Goal: Complete application form: Complete application form

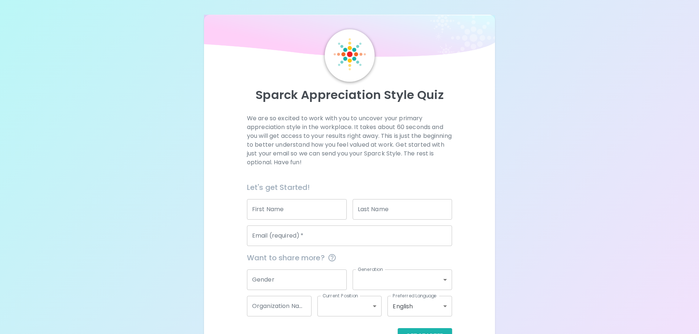
click at [307, 203] on input "First Name" at bounding box center [297, 209] width 100 height 21
type input "[PERSON_NAME]"
type input "Pink"
type input "[EMAIL_ADDRESS][DOMAIN_NAME]"
type input "115"
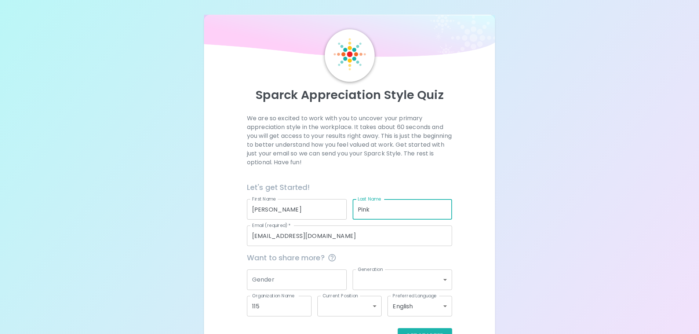
drag, startPoint x: 391, startPoint y: 208, endPoint x: 331, endPoint y: 209, distance: 59.8
click at [331, 211] on div "Let's get Started! First Name [PERSON_NAME] First Name Last Name Pink Last Name…" at bounding box center [346, 211] width 211 height 70
type input "[PERSON_NAME]"
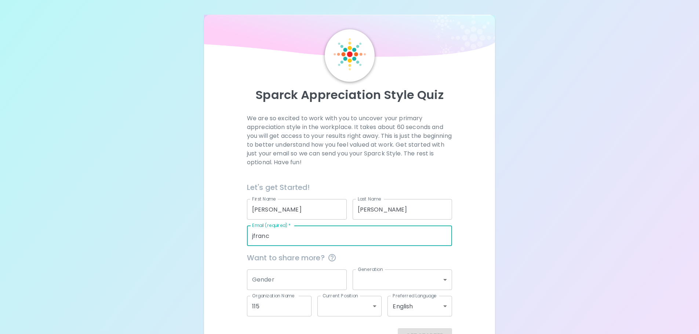
type input "[EMAIL_ADDRESS][DOMAIN_NAME]"
click at [285, 277] on input "Gender" at bounding box center [297, 280] width 100 height 21
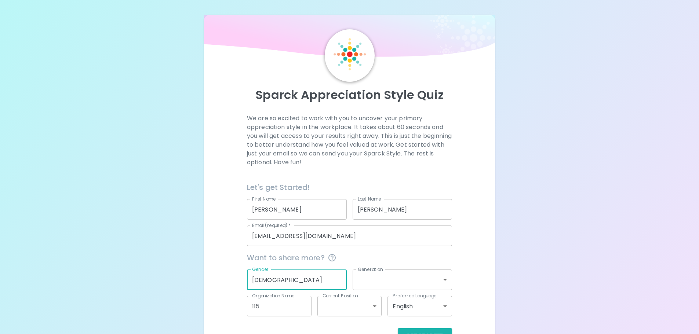
type input "[DEMOGRAPHIC_DATA]"
click at [410, 277] on body "Sparck Appreciation Style Quiz We are so excited to work with you to uncover yo…" at bounding box center [349, 179] width 699 height 358
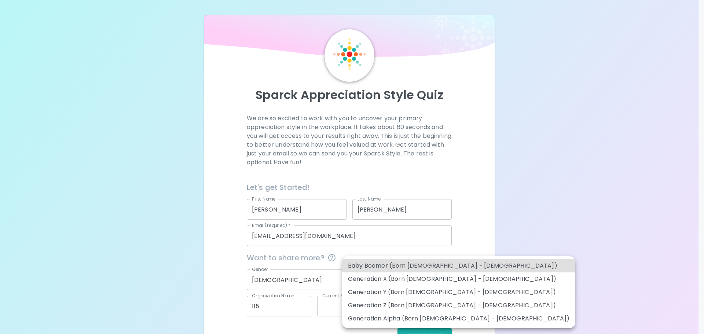
click at [397, 305] on li "Generation Z (Born [DEMOGRAPHIC_DATA] - [DEMOGRAPHIC_DATA])" at bounding box center [458, 305] width 233 height 13
type input "generation_z"
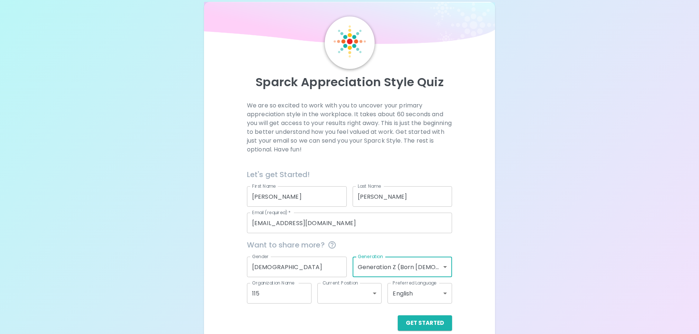
scroll to position [24, 0]
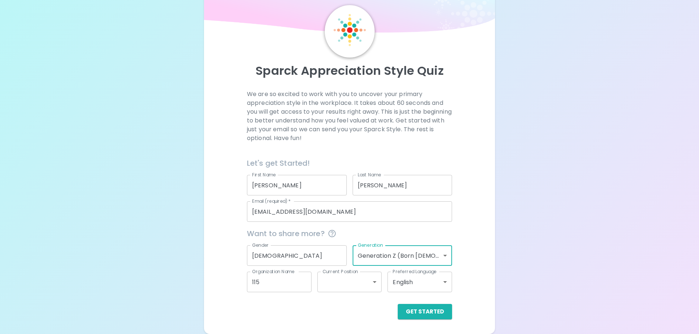
drag, startPoint x: 271, startPoint y: 280, endPoint x: 219, endPoint y: 290, distance: 53.4
click at [219, 290] on div "We are so excited to work with you to uncover your primary appreciation style i…" at bounding box center [350, 205] width 274 height 230
type input "Lollypop Farm"
click at [365, 278] on body "Sparck Appreciation Style Quiz We are so excited to work with you to uncover yo…" at bounding box center [349, 155] width 699 height 358
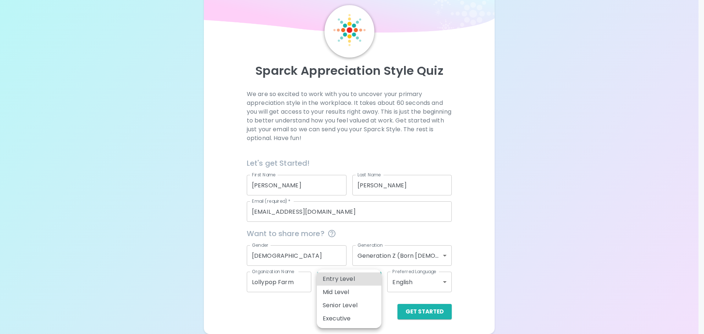
click at [350, 293] on li "Mid Level" at bounding box center [349, 292] width 65 height 13
type input "mid_level"
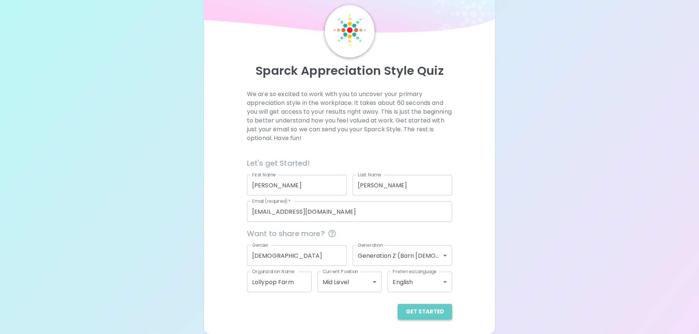
click at [429, 314] on button "Get Started" at bounding box center [425, 311] width 54 height 15
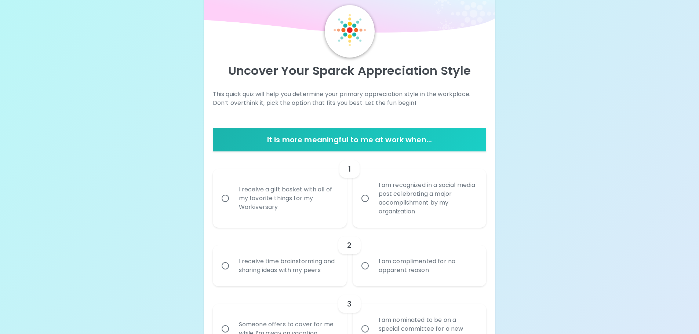
click at [229, 198] on input "I receive a gift basket with all of my favorite things for my Workiversary" at bounding box center [225, 198] width 15 height 15
radio input "true"
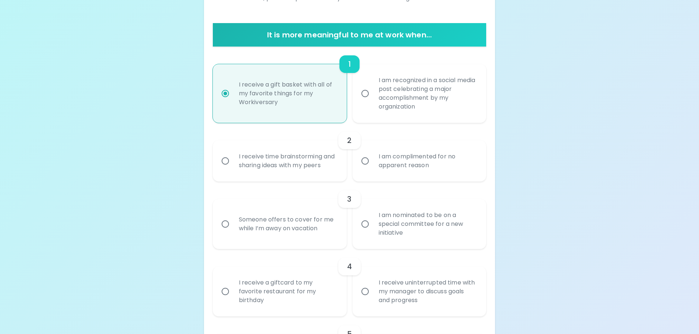
scroll to position [156, 0]
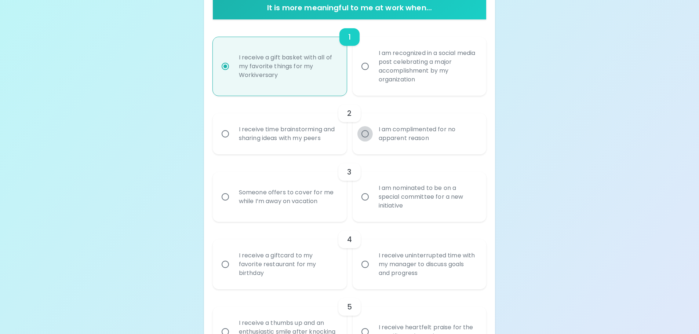
click at [362, 129] on input "I am complimented for no apparent reason" at bounding box center [364, 133] width 15 height 15
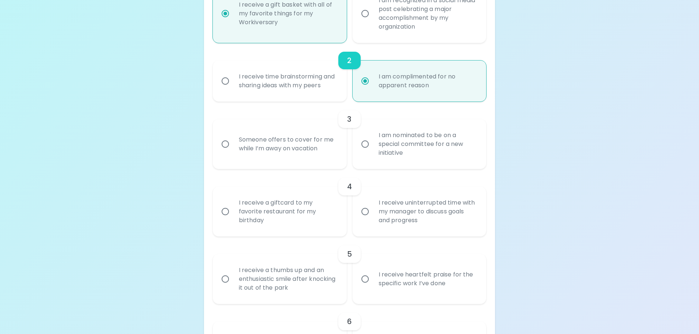
scroll to position [215, 0]
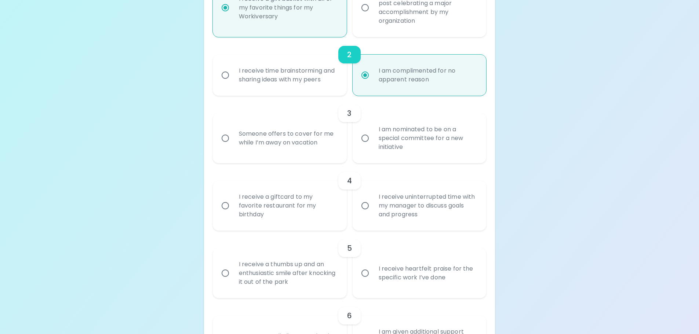
radio input "true"
click at [404, 122] on div "3" at bounding box center [350, 114] width 274 height 18
click at [387, 149] on div "I am nominated to be on a special committee for a new initiative" at bounding box center [428, 138] width 110 height 44
click at [373, 146] on input "I am nominated to be on a special committee for a new initiative" at bounding box center [364, 138] width 15 height 15
radio input "false"
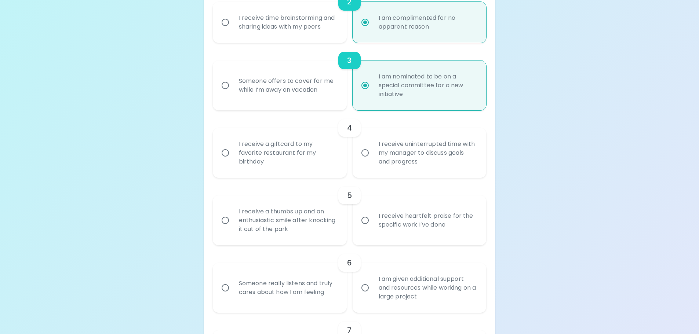
scroll to position [274, 0]
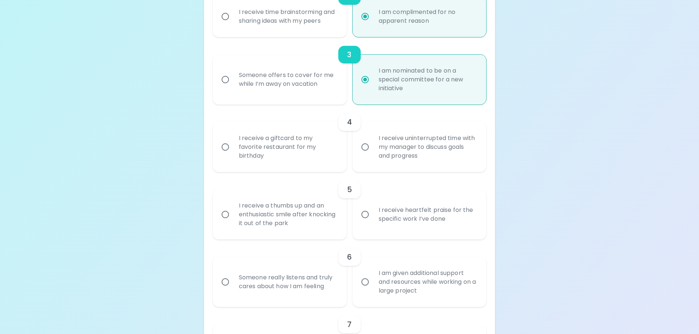
radio input "true"
click at [289, 145] on div "I receive a giftcard to my favorite restaurant for my birthday" at bounding box center [288, 147] width 110 height 44
click at [233, 145] on input "I receive a giftcard to my favorite restaurant for my birthday" at bounding box center [225, 146] width 15 height 15
radio input "false"
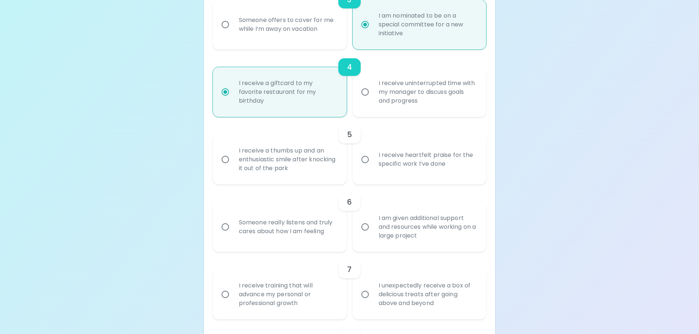
scroll to position [332, 0]
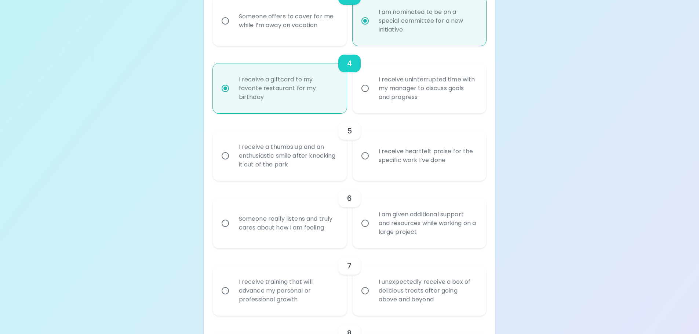
radio input "true"
click at [401, 179] on label "I receive heartfelt praise for the specific work I’ve done" at bounding box center [416, 156] width 134 height 50
click at [373, 164] on input "I receive heartfelt praise for the specific work I’ve done" at bounding box center [364, 155] width 15 height 15
radio input "false"
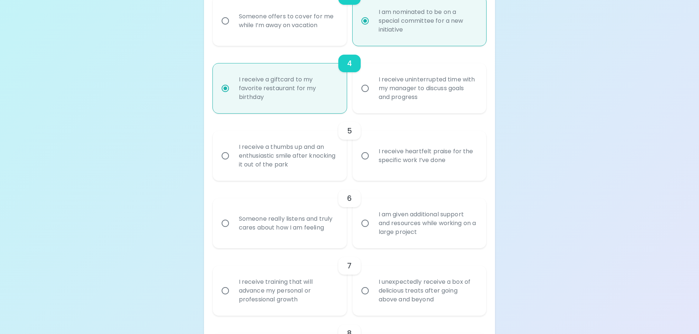
radio input "false"
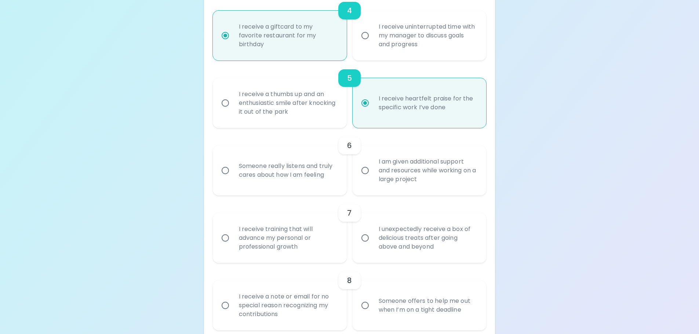
scroll to position [391, 0]
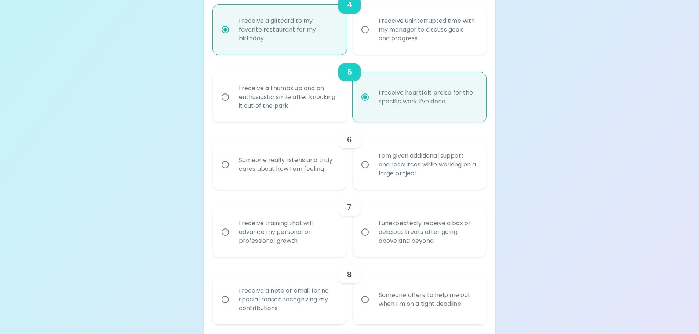
radio input "true"
click at [413, 169] on div "I am given additional support and resources while working on a large project" at bounding box center [428, 165] width 110 height 44
click at [373, 169] on input "I am given additional support and resources while working on a large project" at bounding box center [364, 164] width 15 height 15
radio input "false"
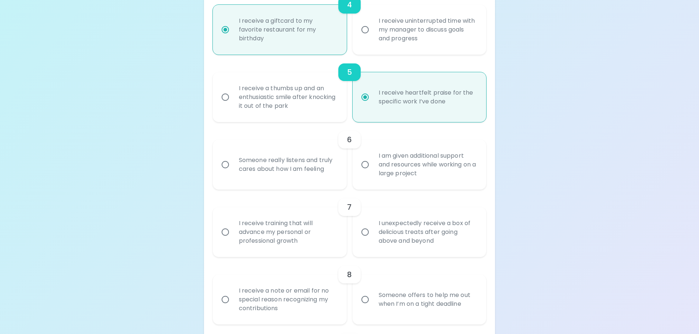
radio input "false"
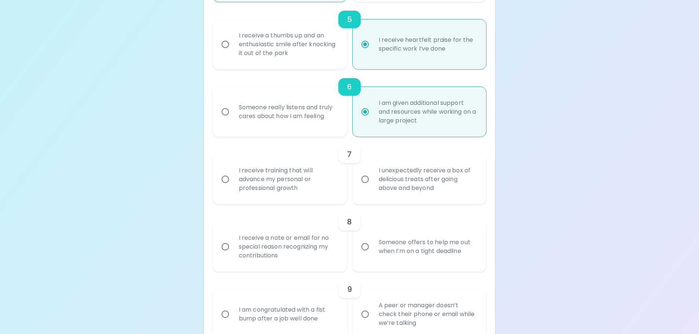
scroll to position [450, 0]
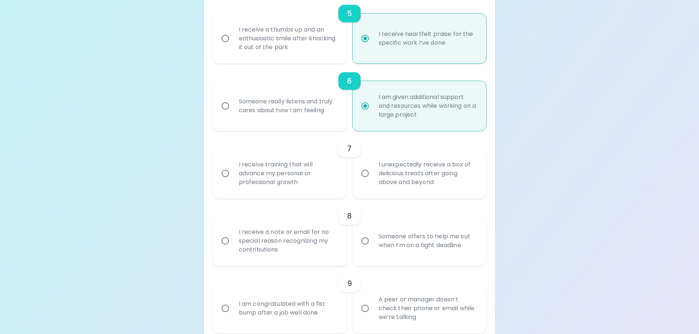
radio input "true"
click at [280, 190] on div "I receive training that will advance my personal or professional growth" at bounding box center [288, 174] width 110 height 44
click at [233, 181] on input "I receive training that will advance my personal or professional growth" at bounding box center [225, 173] width 15 height 15
radio input "false"
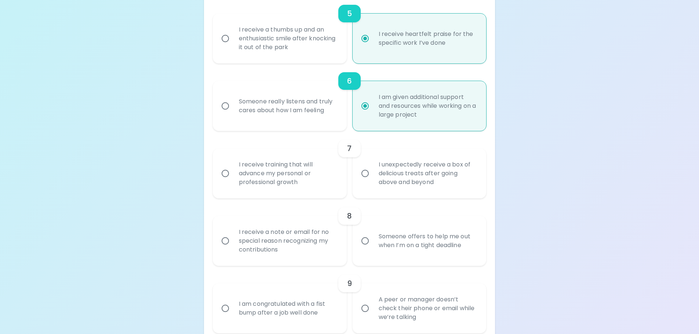
radio input "false"
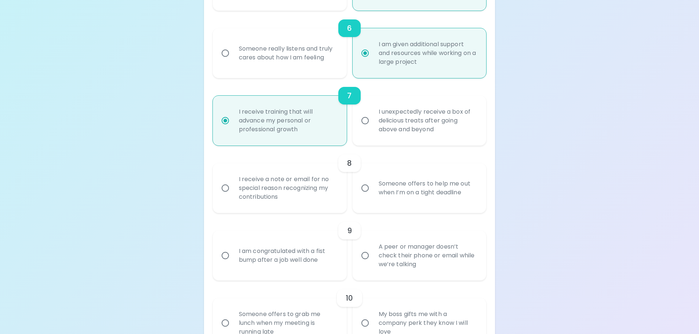
scroll to position [509, 0]
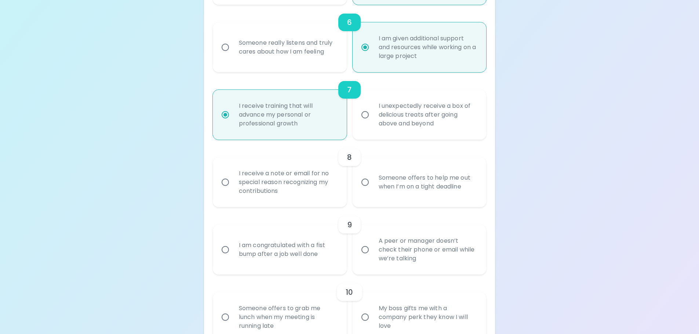
radio input "true"
click at [312, 181] on div "I receive a note or email for no special reason recognizing my contributions" at bounding box center [288, 182] width 110 height 44
click at [233, 181] on input "I receive a note or email for no special reason recognizing my contributions" at bounding box center [225, 182] width 15 height 15
radio input "false"
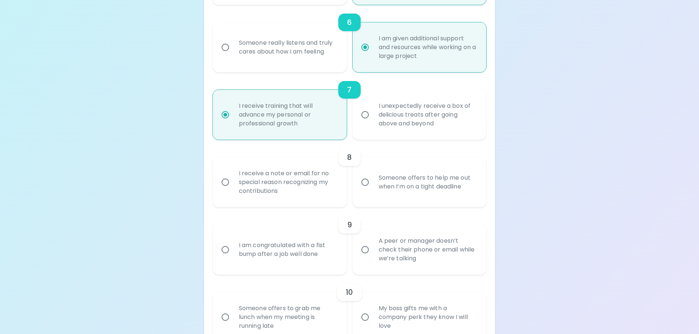
radio input "false"
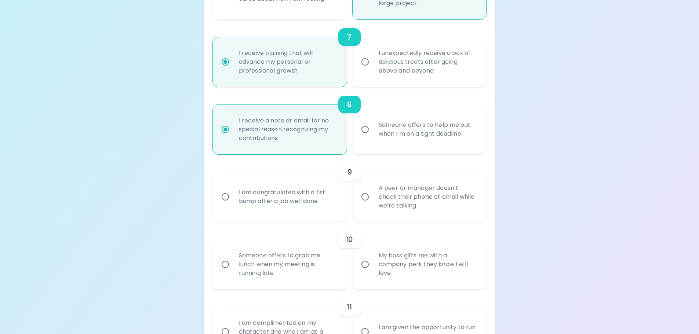
scroll to position [567, 0]
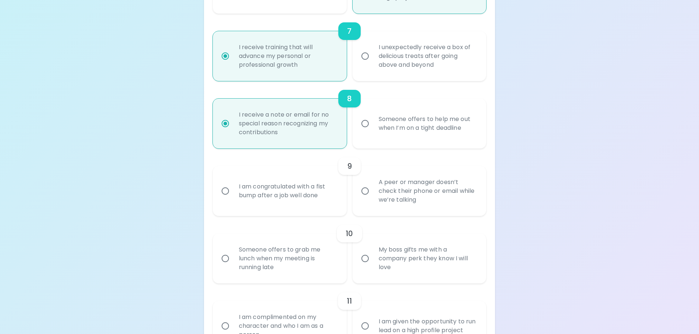
radio input "true"
click at [429, 204] on div "A peer or manager doesn’t check their phone or email while we’re talking" at bounding box center [428, 191] width 110 height 44
click at [373, 199] on input "A peer or manager doesn’t check their phone or email while we’re talking" at bounding box center [364, 190] width 15 height 15
radio input "false"
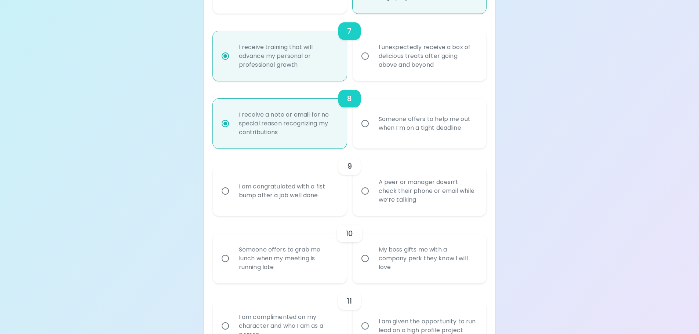
radio input "false"
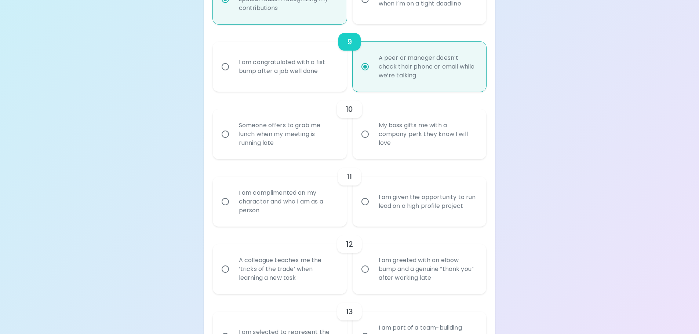
scroll to position [699, 0]
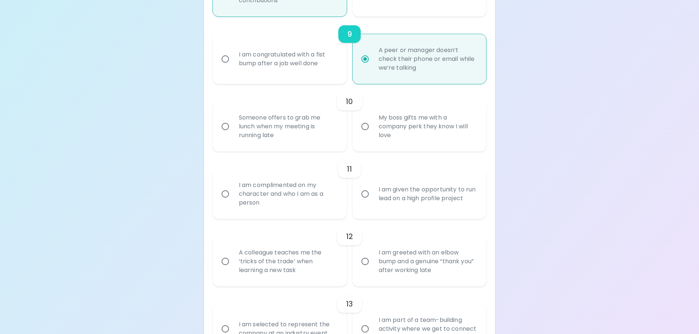
radio input "true"
click at [281, 136] on div "Someone offers to grab me lunch when my meeting is running late" at bounding box center [288, 127] width 110 height 44
click at [233, 134] on input "Someone offers to grab me lunch when my meeting is running late" at bounding box center [225, 126] width 15 height 15
radio input "false"
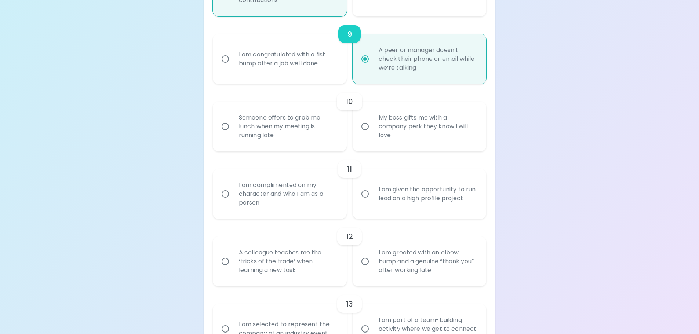
radio input "false"
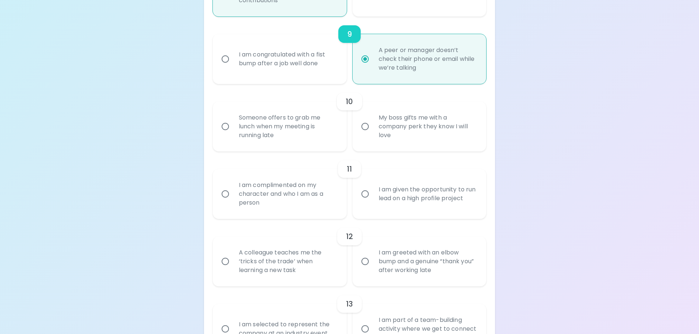
radio input "false"
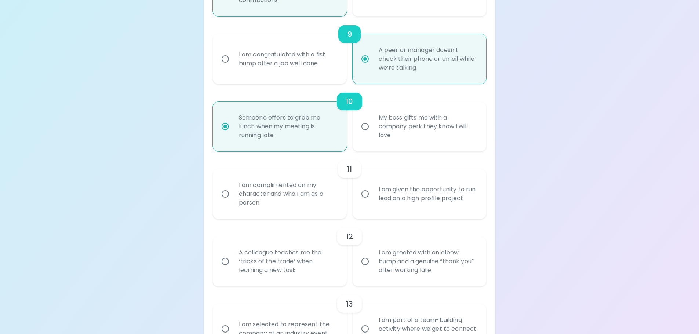
scroll to position [758, 0]
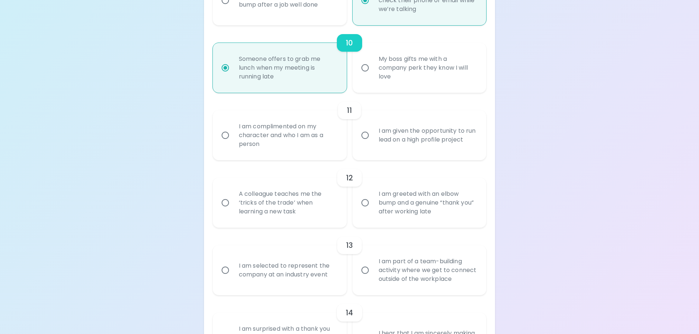
radio input "true"
click at [281, 136] on div "I am complimented on my character and who I am as a person" at bounding box center [288, 135] width 110 height 44
click at [233, 136] on input "I am complimented on my character and who I am as a person" at bounding box center [225, 135] width 15 height 15
radio input "false"
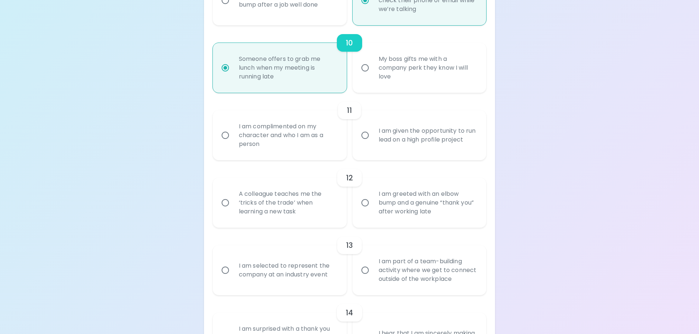
radio input "false"
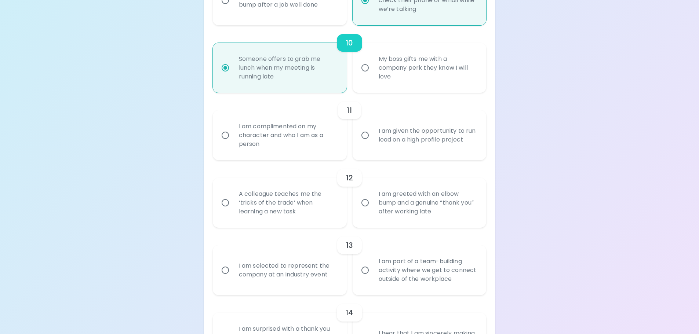
radio input "false"
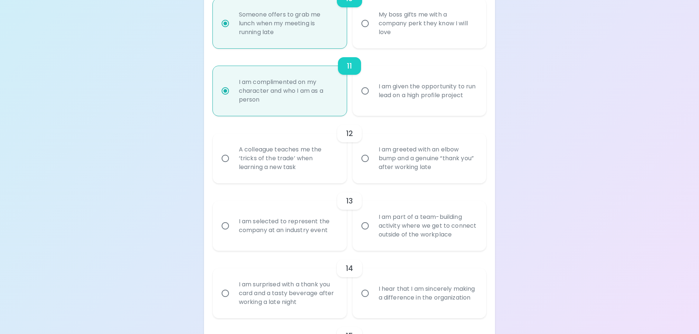
scroll to position [817, 0]
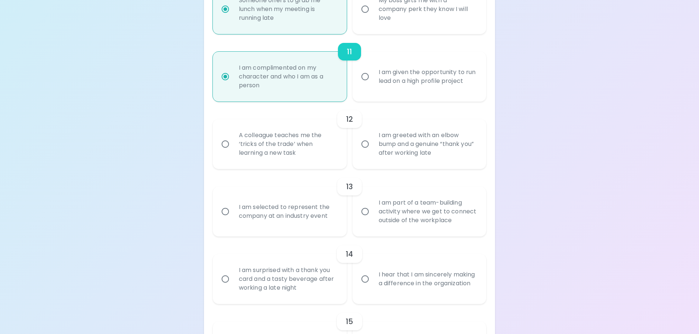
radio input "true"
click at [273, 139] on div "A colleague teaches me the ‘tricks of the trade’ when learning a new task" at bounding box center [288, 144] width 110 height 44
click at [233, 139] on input "A colleague teaches me the ‘tricks of the trade’ when learning a new task" at bounding box center [225, 143] width 15 height 15
radio input "false"
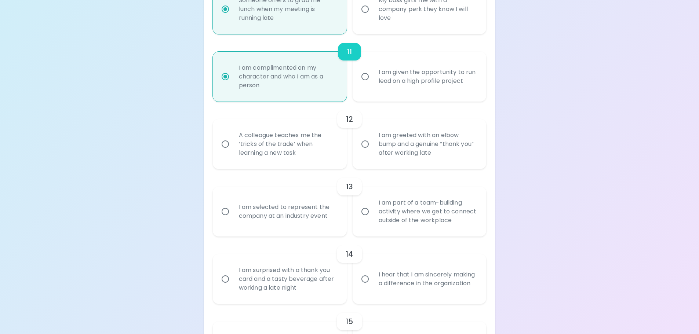
radio input "false"
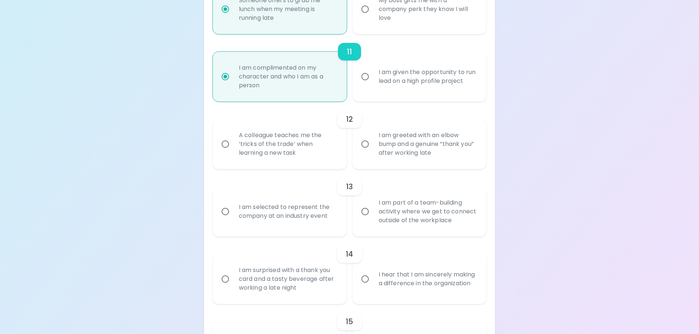
radio input "false"
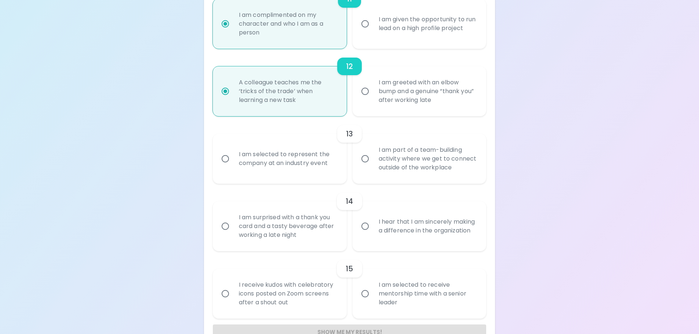
scroll to position [875, 0]
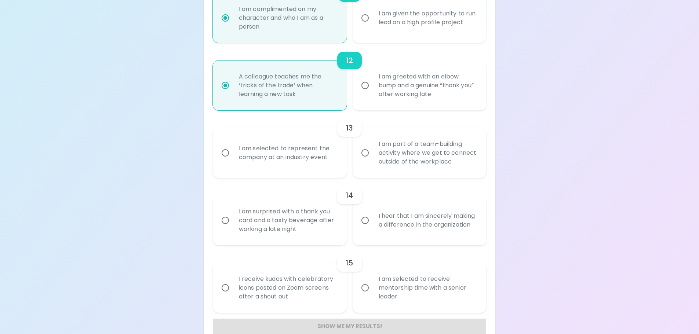
radio input "true"
click at [282, 160] on div "I am selected to represent the company at an industry event" at bounding box center [288, 152] width 110 height 35
click at [233, 160] on input "I am selected to represent the company at an industry event" at bounding box center [225, 152] width 15 height 15
radio input "false"
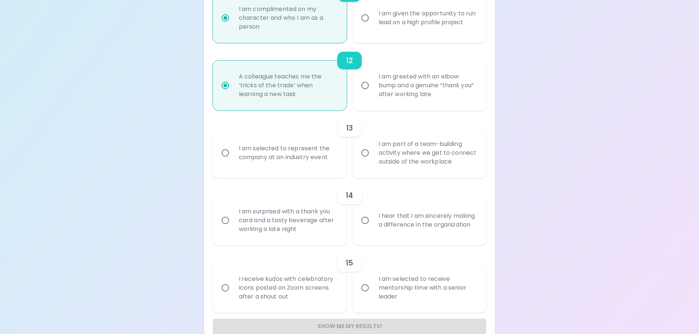
radio input "false"
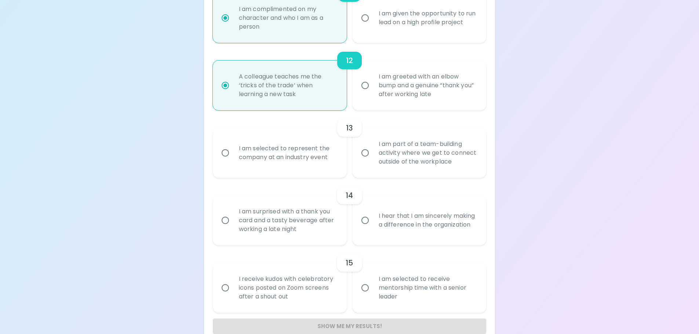
radio input "false"
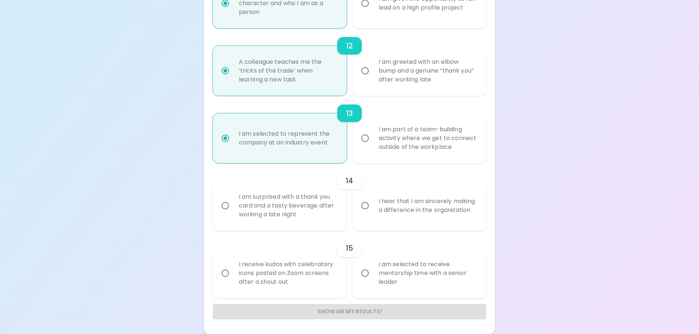
radio input "true"
click at [400, 216] on div "I hear that I am sincerely making a difference in the organization" at bounding box center [428, 205] width 110 height 35
click at [373, 214] on input "I hear that I am sincerely making a difference in the organization" at bounding box center [364, 205] width 15 height 15
radio input "false"
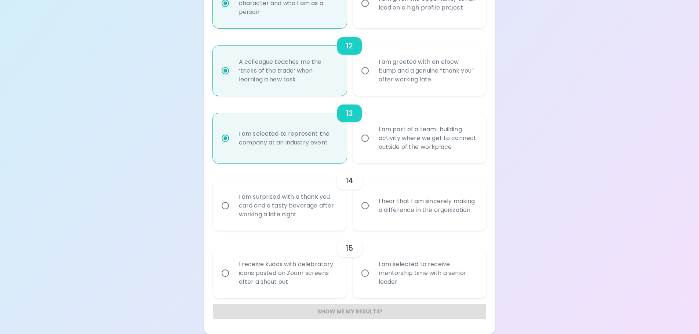
radio input "false"
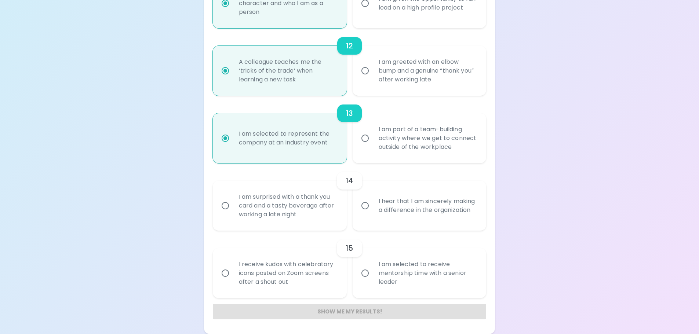
radio input "false"
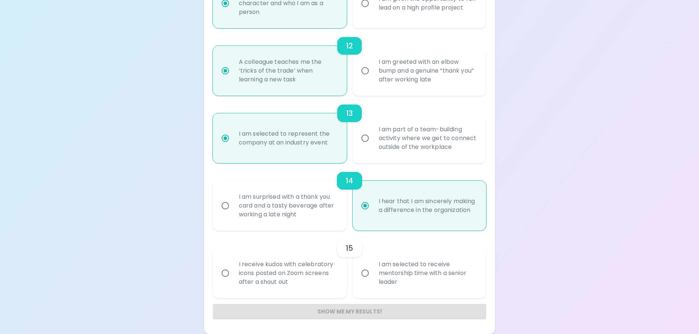
radio input "true"
click at [368, 279] on input "I am selected to receive mentorship time with a senior leader" at bounding box center [364, 273] width 15 height 15
radio input "false"
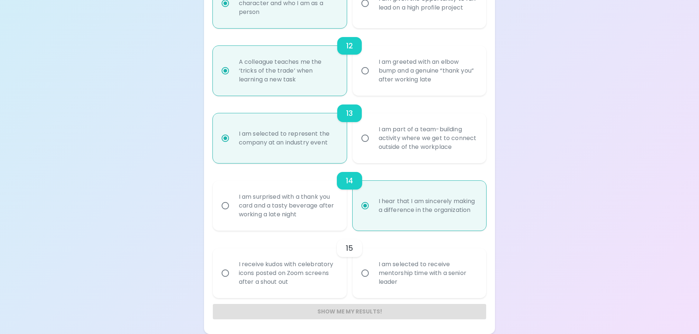
radio input "false"
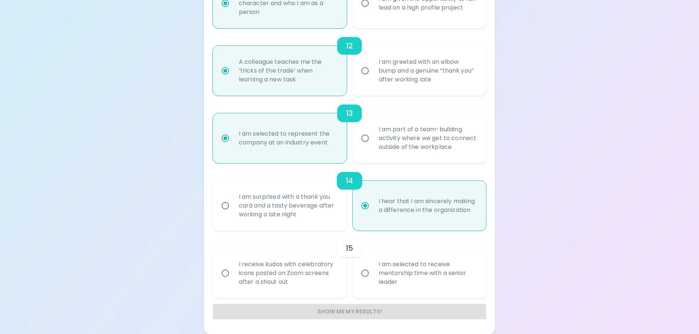
radio input "false"
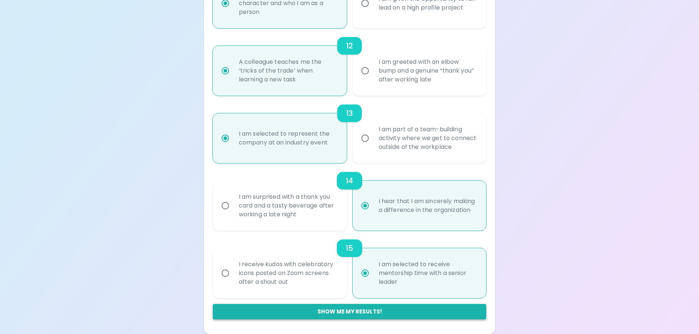
radio input "true"
click at [322, 309] on button "Show me my results!" at bounding box center [350, 311] width 274 height 15
radio input "false"
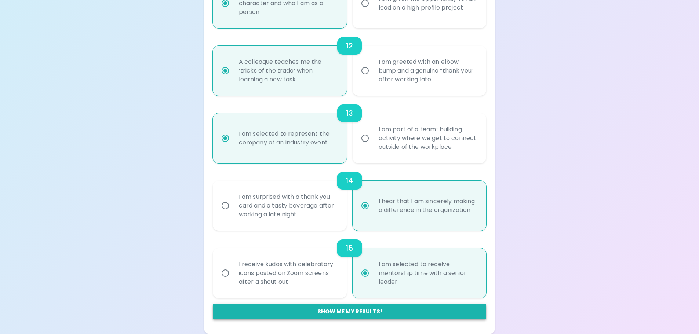
radio input "false"
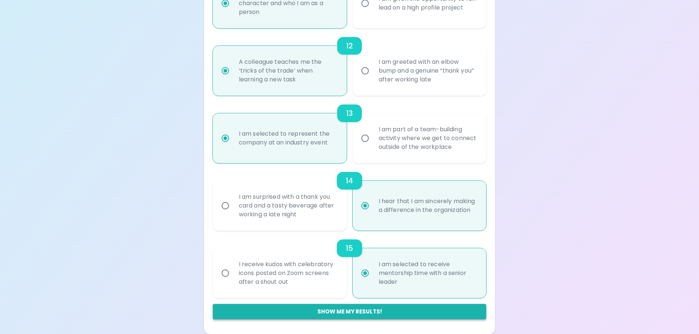
radio input "false"
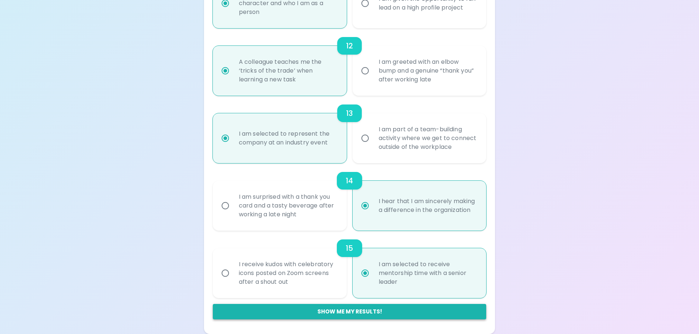
radio input "false"
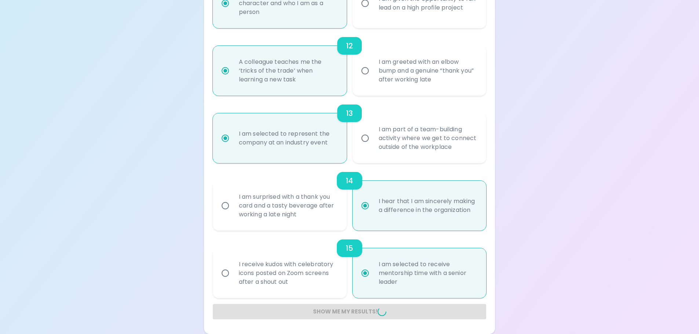
radio input "false"
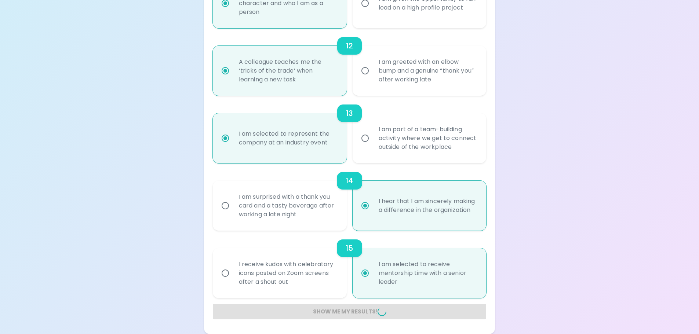
radio input "false"
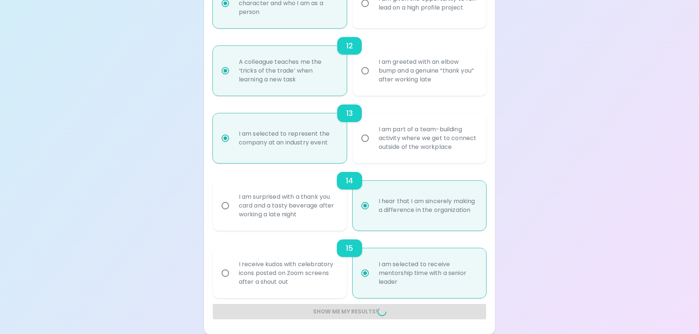
radio input "false"
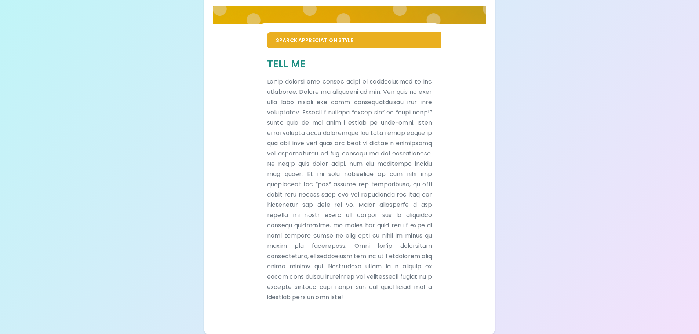
scroll to position [138, 0]
